Goal: Check status

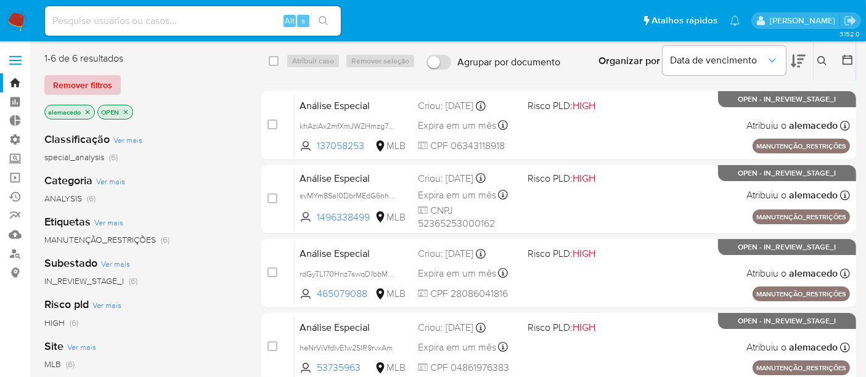
click at [99, 85] on span "Remover filtros" at bounding box center [82, 84] width 59 height 17
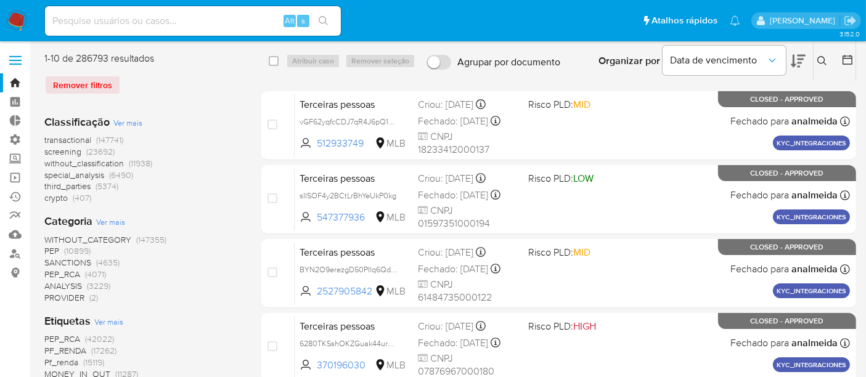
click at [820, 60] on icon at bounding box center [822, 61] width 10 height 10
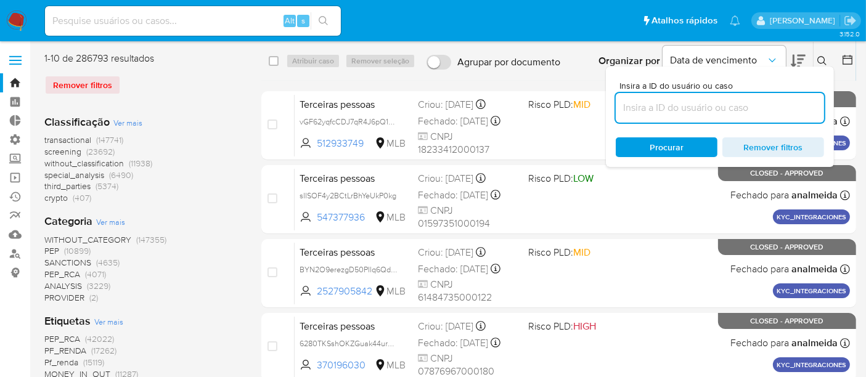
click at [669, 103] on input at bounding box center [720, 108] width 208 height 16
type input "mzL5Sk2icuDuDheL8mFROPQq"
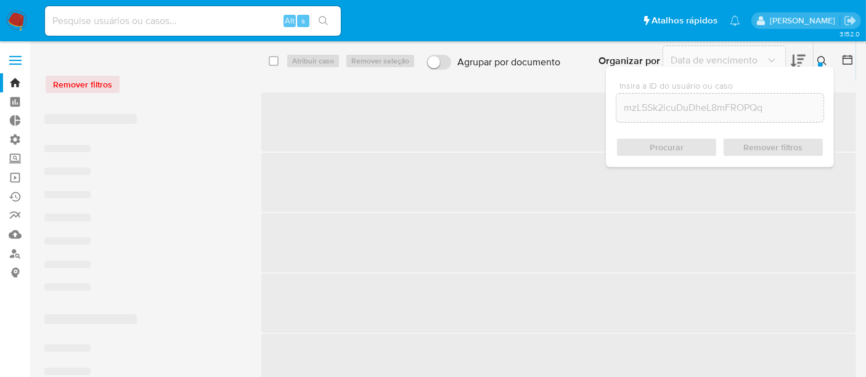
click at [667, 149] on div "Procurar Remover filtros" at bounding box center [720, 147] width 208 height 20
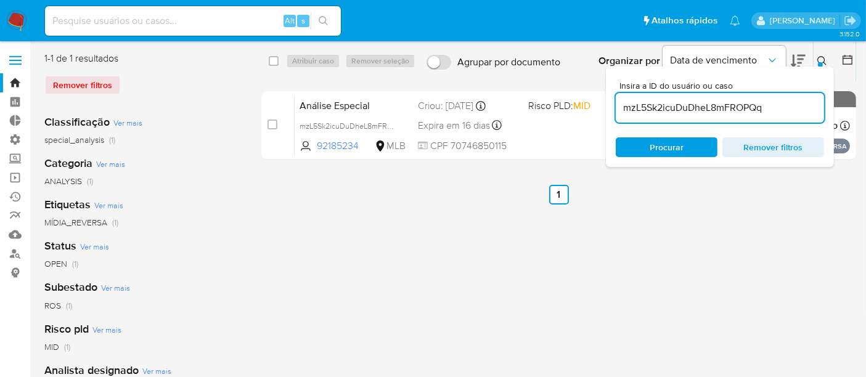
click at [815, 57] on button at bounding box center [823, 61] width 20 height 15
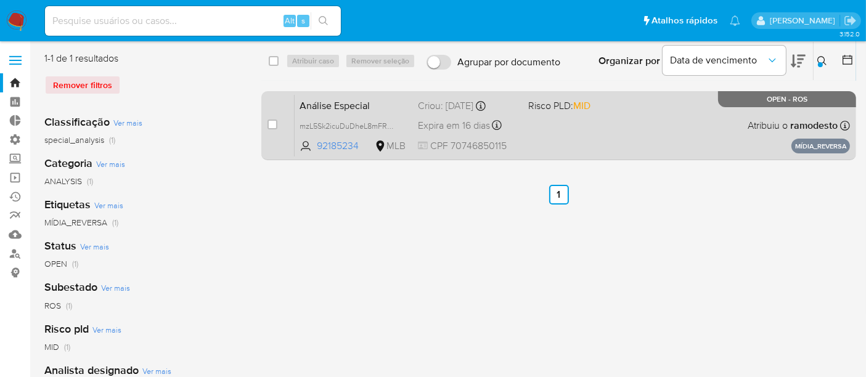
click at [673, 110] on div "Análise Especial mzL5Sk2icuDuDheL8mFROPQq 92185234 MLB Risco PLD: MID Criou: [D…" at bounding box center [572, 125] width 555 height 62
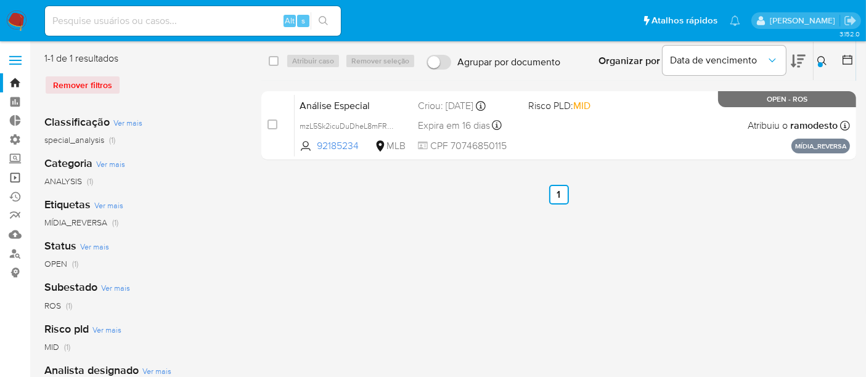
click at [15, 173] on link "Operações em massa" at bounding box center [73, 177] width 147 height 19
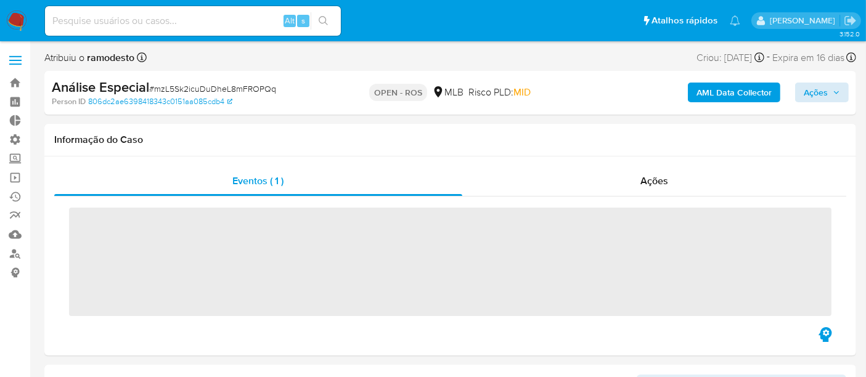
scroll to position [520, 0]
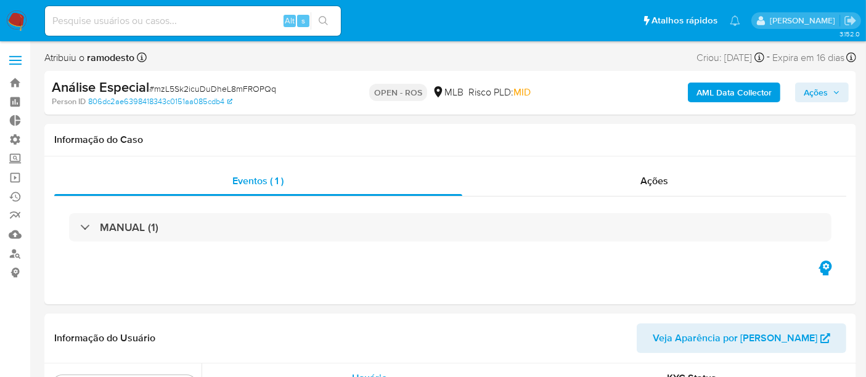
click at [829, 87] on span "Ações" at bounding box center [822, 92] width 36 height 17
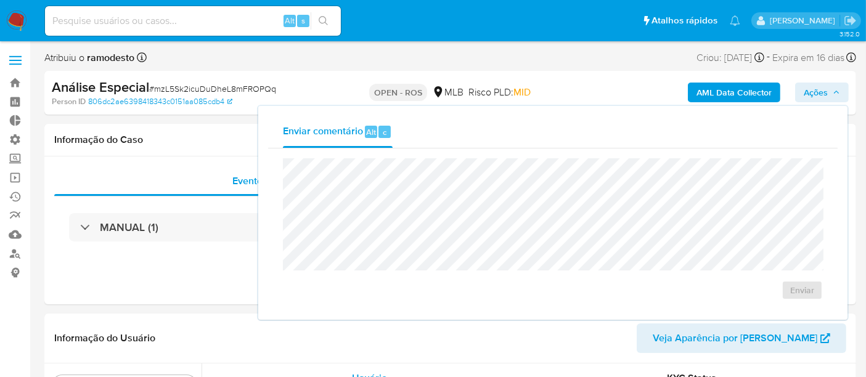
select select "10"
click at [798, 293] on span "Enviar" at bounding box center [802, 292] width 24 height 17
click at [815, 89] on span "Ações" at bounding box center [816, 93] width 24 height 20
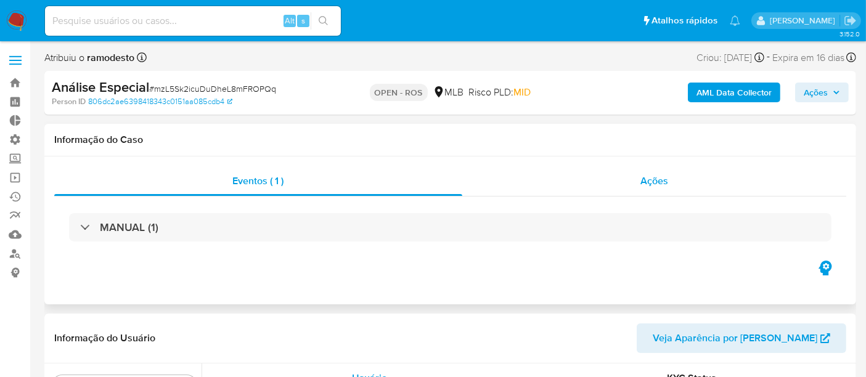
click at [664, 184] on span "Ações" at bounding box center [654, 181] width 28 height 14
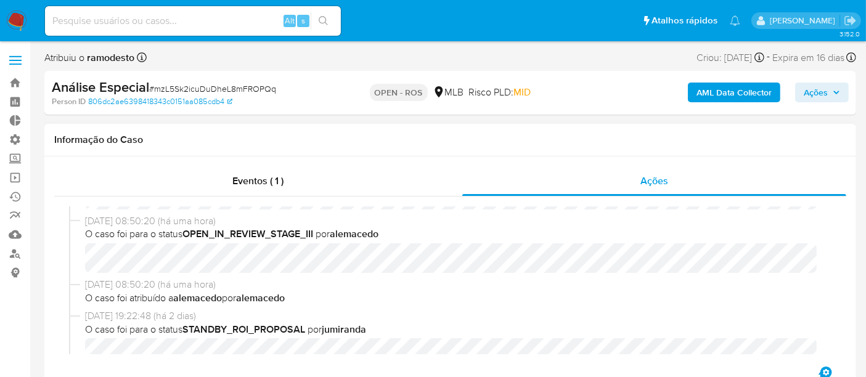
scroll to position [0, 0]
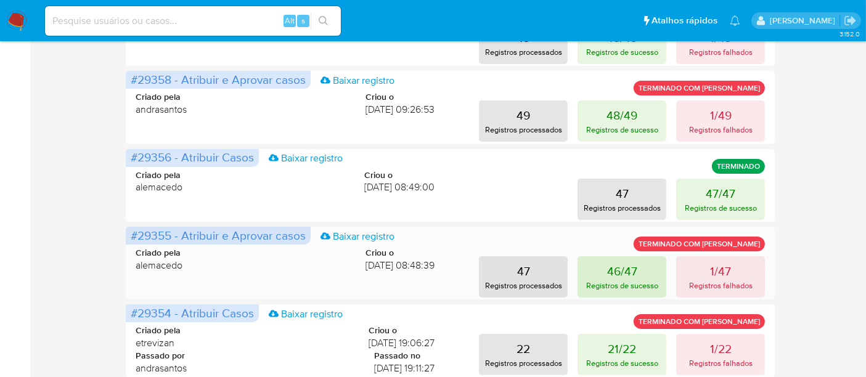
scroll to position [274, 0]
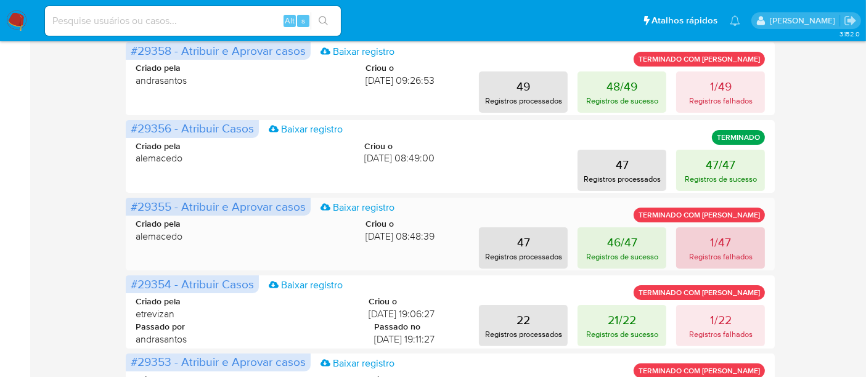
click at [716, 253] on p "Registros falhados" at bounding box center [720, 257] width 63 height 12
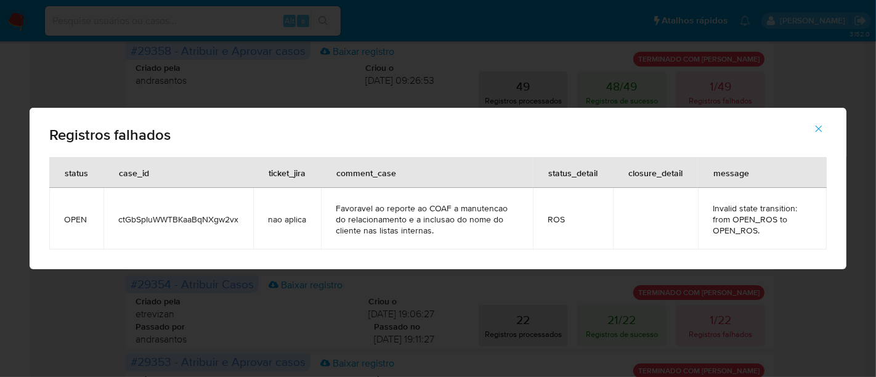
click at [824, 126] on icon "button" at bounding box center [818, 128] width 11 height 11
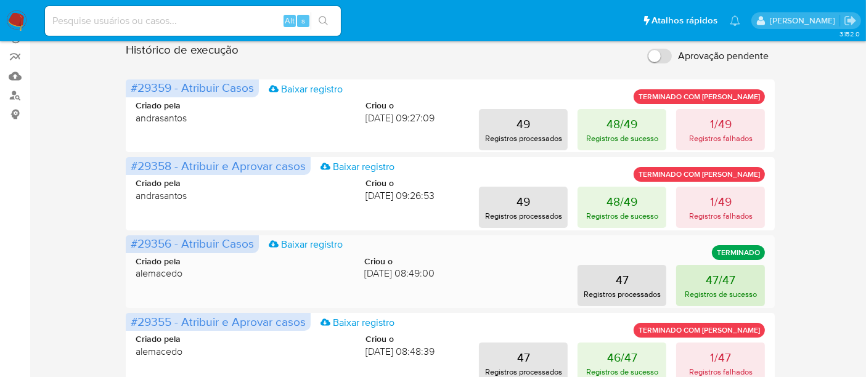
scroll to position [137, 0]
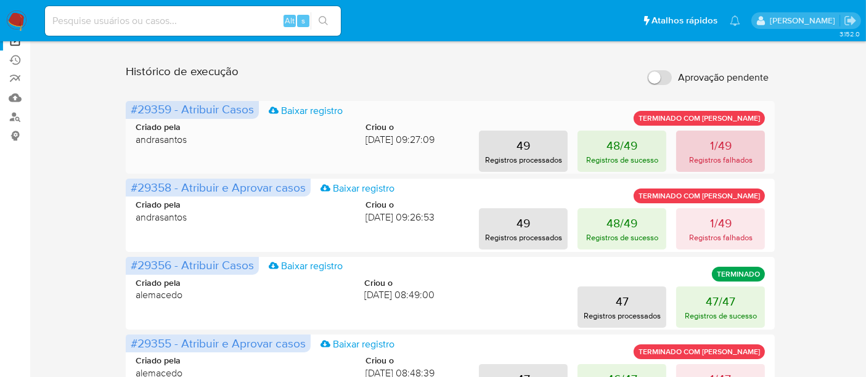
click at [722, 157] on p "Registros falhados" at bounding box center [720, 160] width 63 height 12
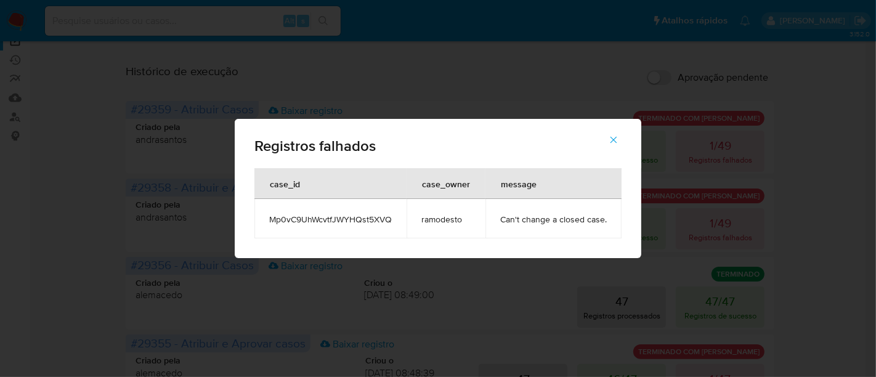
click at [618, 133] on button "button" at bounding box center [613, 140] width 43 height 30
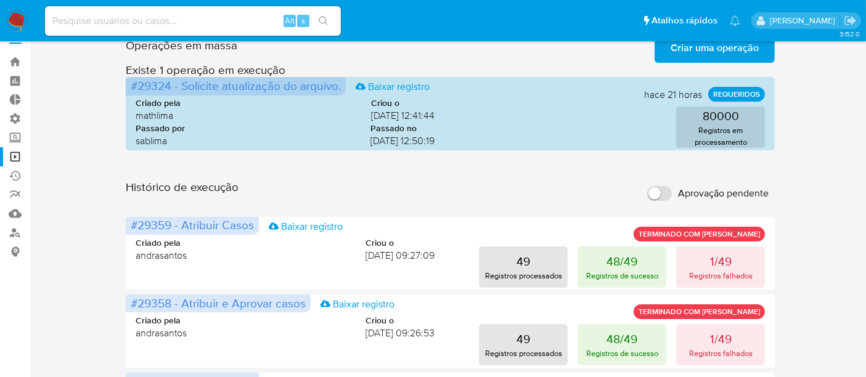
scroll to position [0, 0]
